Goal: Navigation & Orientation: Find specific page/section

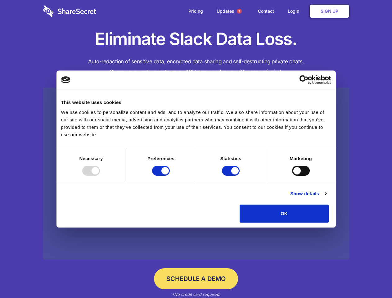
click at [100, 176] on div at bounding box center [91, 171] width 18 height 10
click at [170, 176] on input "Preferences" at bounding box center [161, 171] width 18 height 10
checkbox input "false"
click at [232, 176] on input "Statistics" at bounding box center [231, 171] width 18 height 10
checkbox input "false"
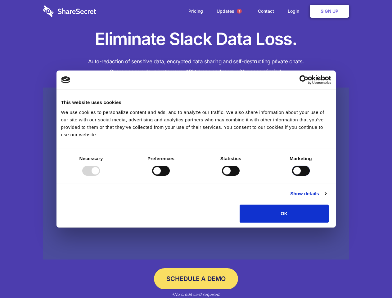
click at [292, 176] on input "Marketing" at bounding box center [301, 171] width 18 height 10
checkbox input "true"
click at [326, 198] on link "Show details" at bounding box center [308, 193] width 36 height 7
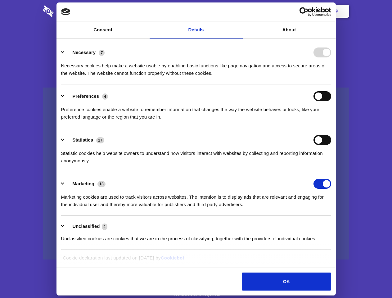
click at [331, 84] on li "Necessary 7 Necessary cookies help make a website usable by enabling basic func…" at bounding box center [196, 63] width 270 height 44
click at [239, 11] on span "1" at bounding box center [239, 11] width 5 height 5
